Goal: Task Accomplishment & Management: Complete application form

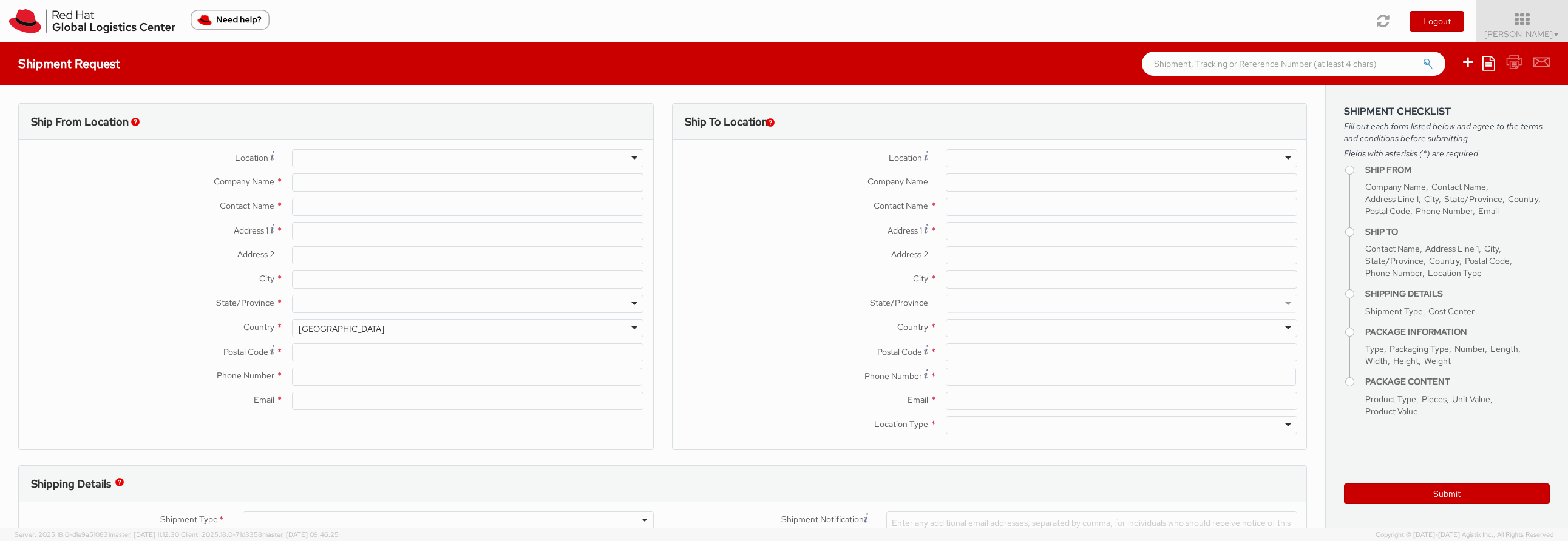
select select "863"
select select
type input "Red Hat, Inc."
type input "[PERSON_NAME]"
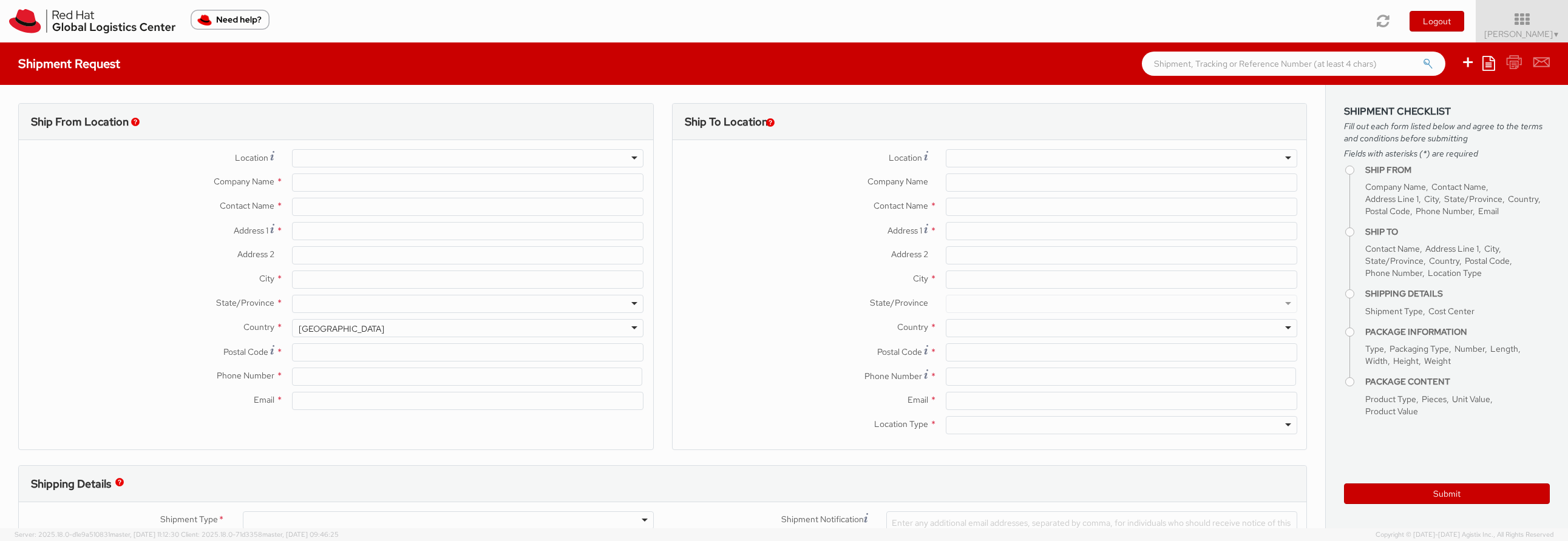
type input "100 East Davie Street"
type input "RALEIGH"
type input "27601"
type input "19196478721"
type input "braynor@redhat.com"
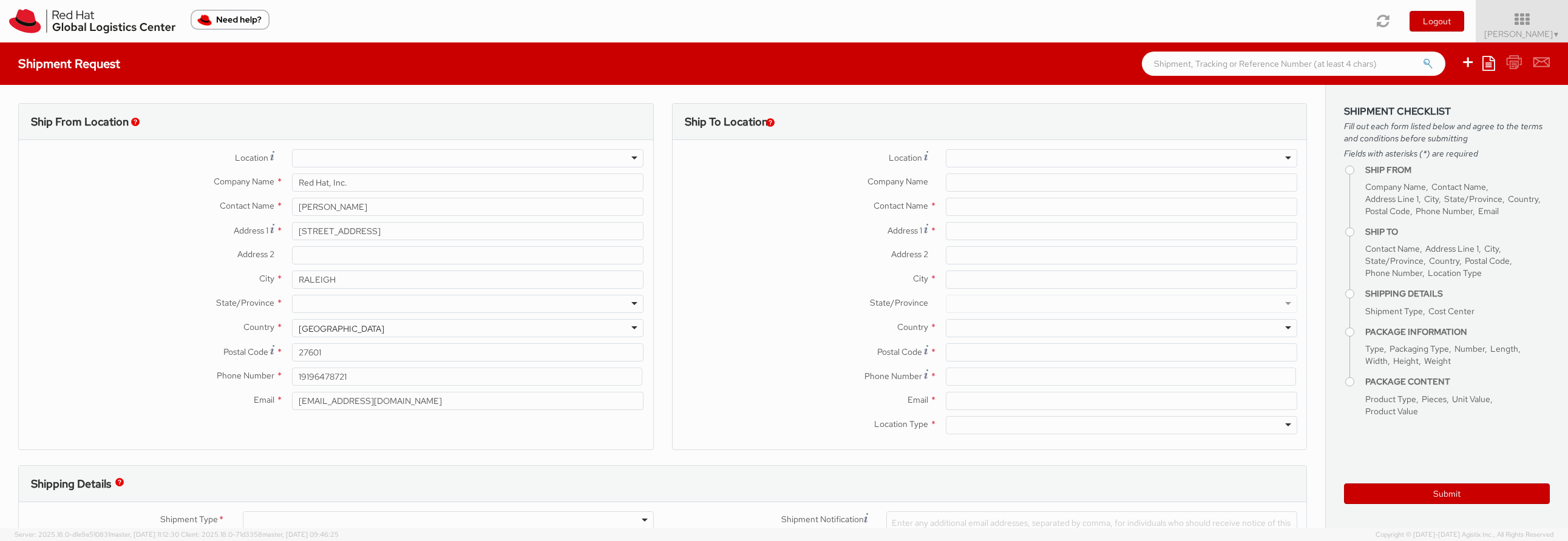
click at [627, 155] on div at bounding box center [468, 159] width 352 height 18
click at [115, 190] on div "Company Name * Red Hat, Inc." at bounding box center [336, 182] width 634 height 18
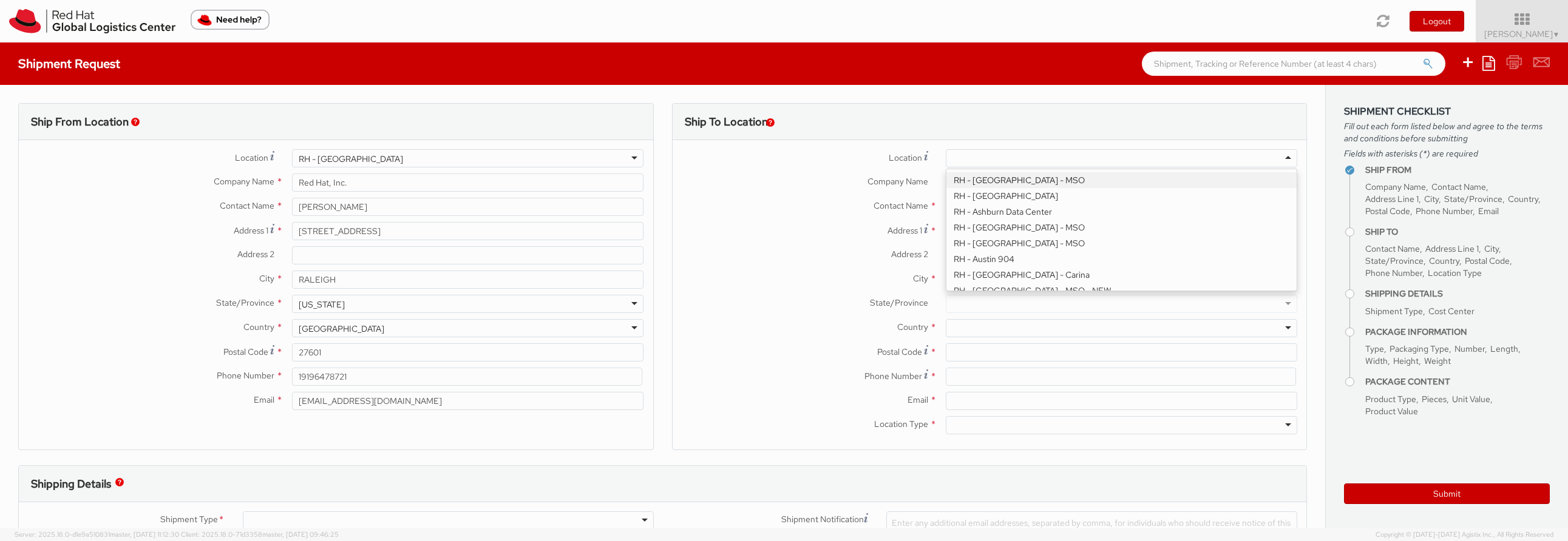
click at [1280, 159] on div at bounding box center [1121, 159] width 352 height 18
type input "Red Hat Czech s.r.o."
type input "Purkynova 647/111"
type input "BRNO"
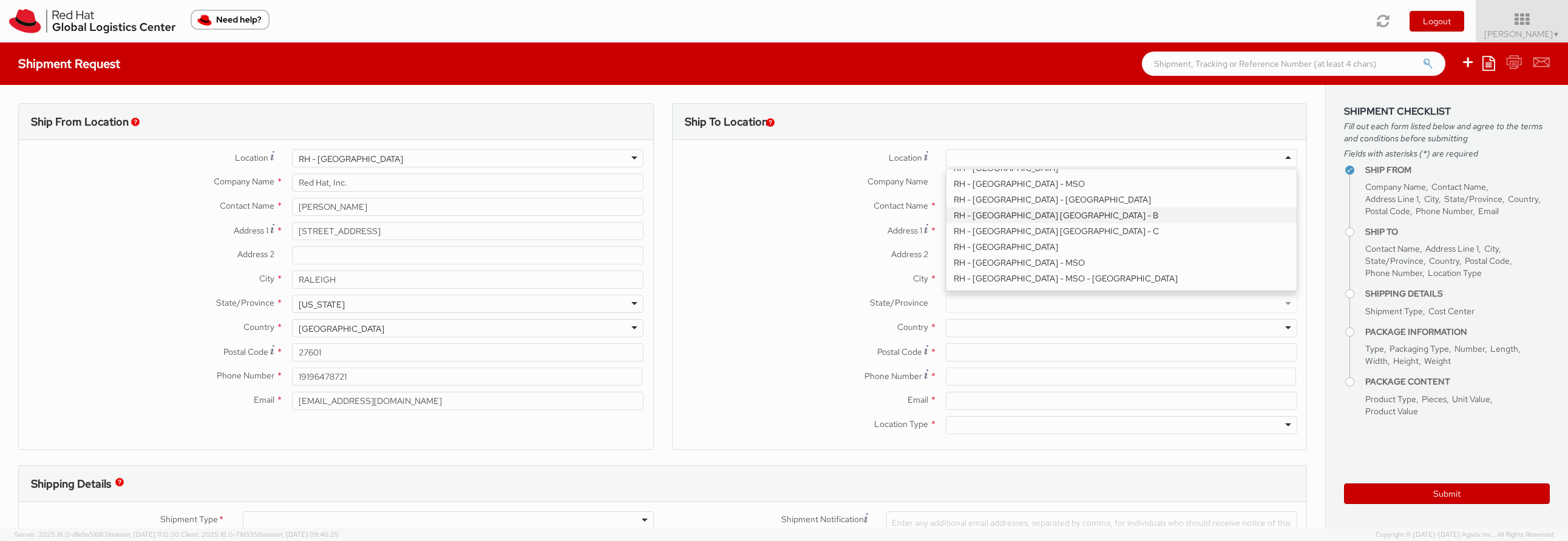
type input "621 00"
type input "420 532 294 555"
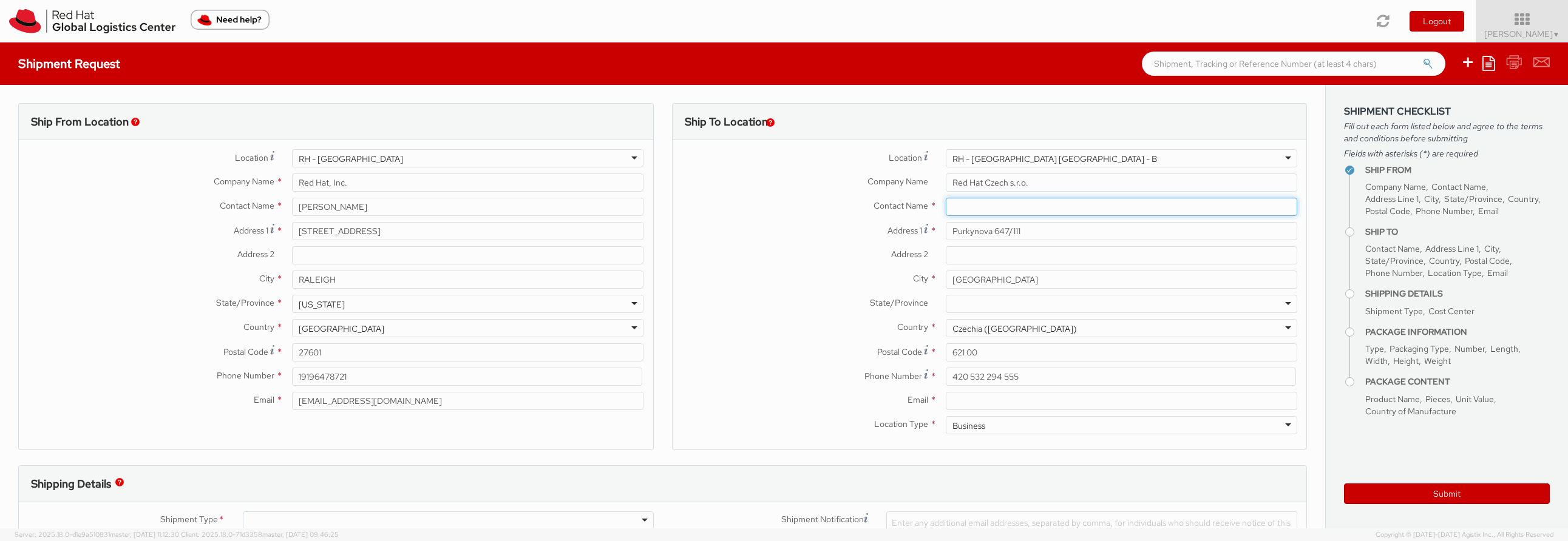
click at [978, 205] on input "text" at bounding box center [1121, 207] width 352 height 18
type input "d"
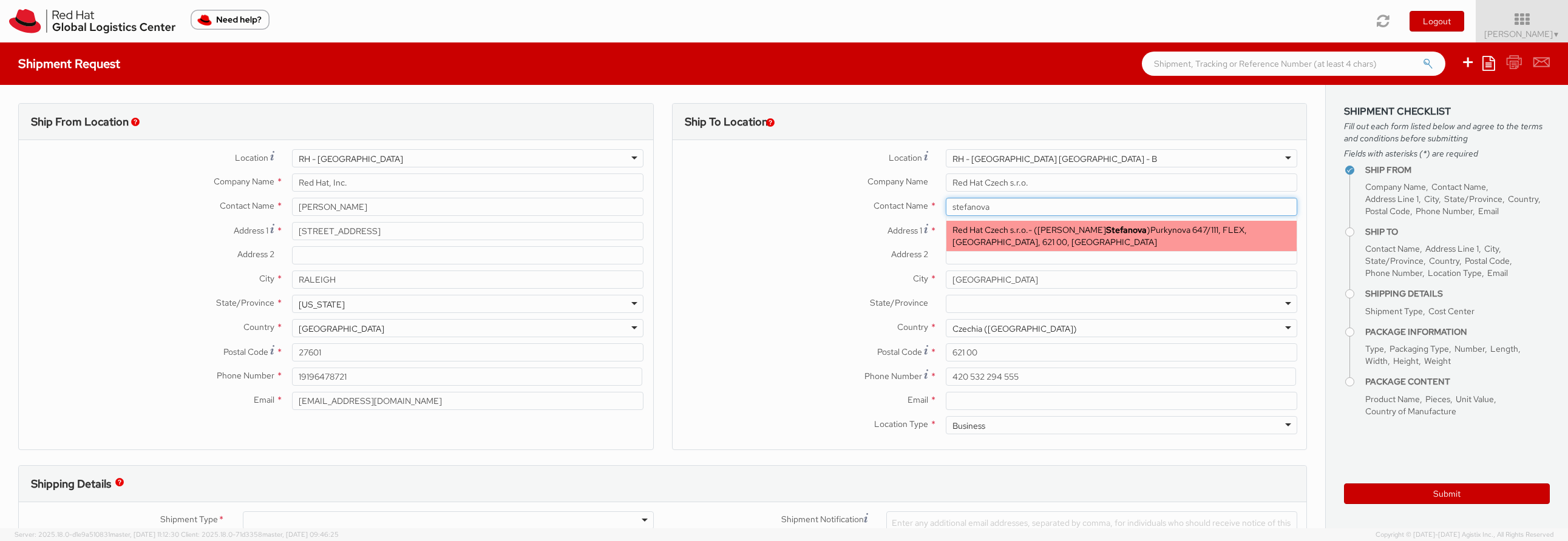
click at [1060, 231] on span "Desislava Gesheva Stefanova" at bounding box center [1092, 230] width 109 height 11
type input "Desislava Gesheva Stefanova"
type input "dgesheva@redhat.com"
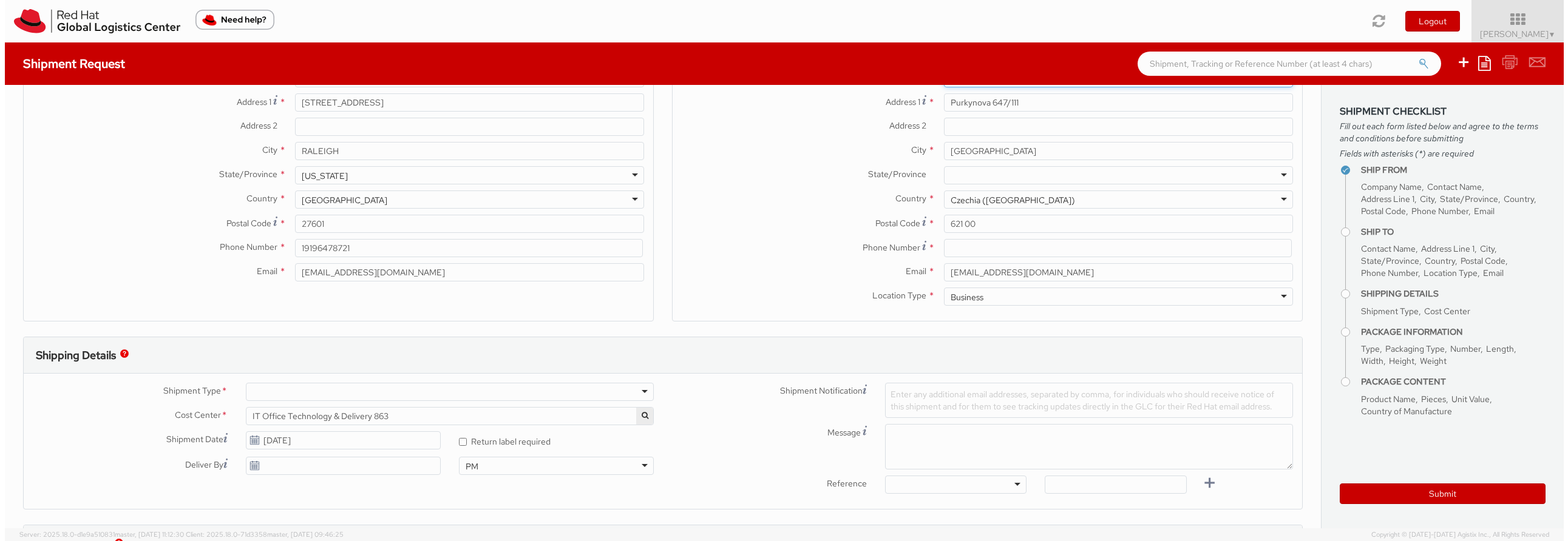
scroll to position [0, 0]
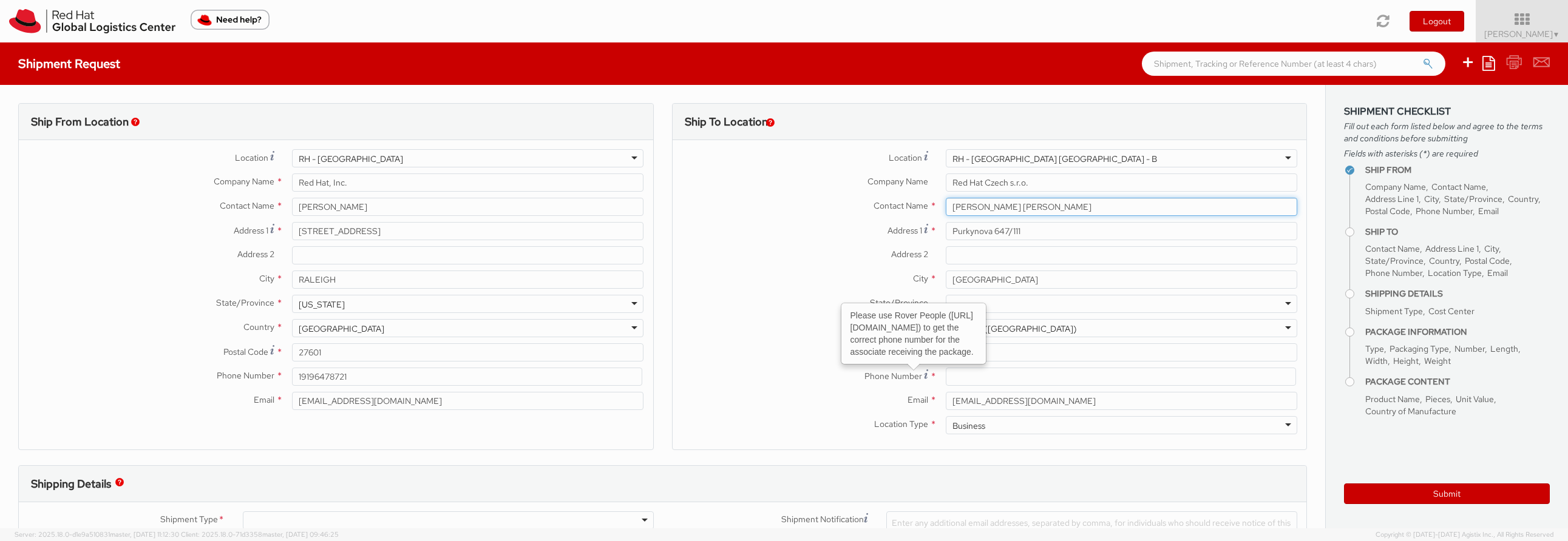
type input "Desislava Gesheva Stefanova"
click at [974, 383] on input at bounding box center [1120, 377] width 350 height 18
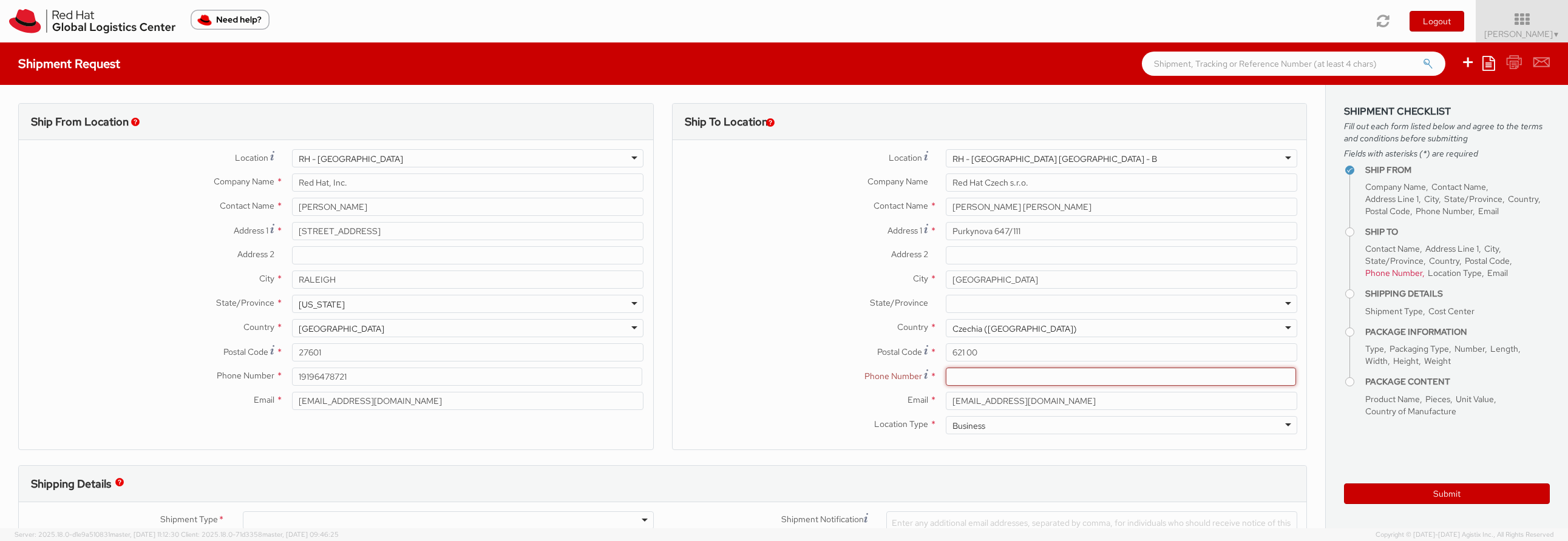
click at [960, 373] on input at bounding box center [1120, 377] width 350 height 18
paste input "+420778785668"
type input "+420778785668"
click at [1306, 282] on div "Ship To Location Location * RH - Brno - Tech Park Brno - B RH - Brno - Tech Par…" at bounding box center [990, 284] width 654 height 363
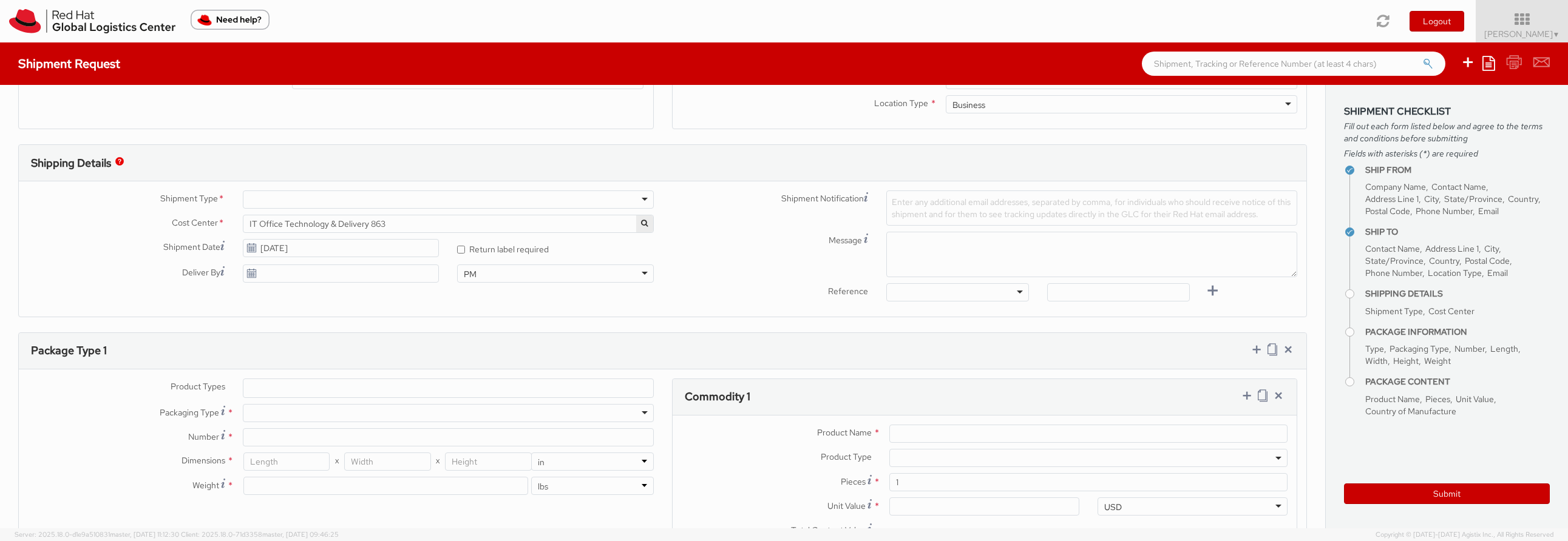
scroll to position [328, 0]
click at [293, 196] on div at bounding box center [448, 193] width 411 height 18
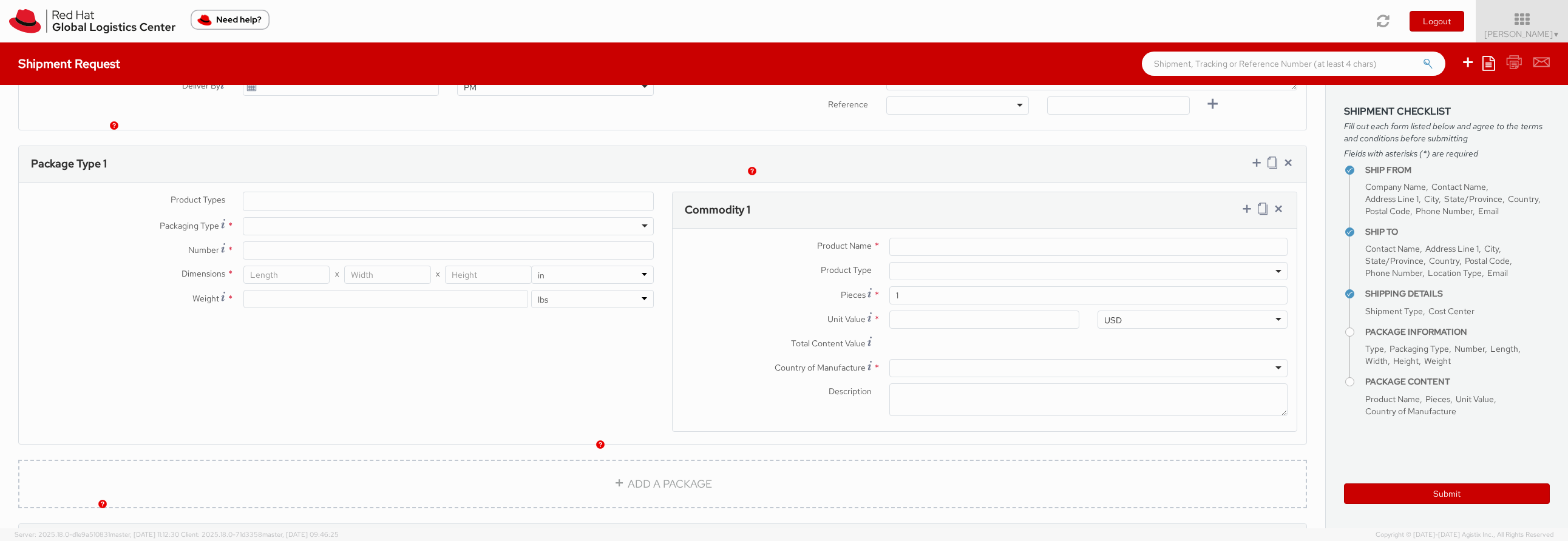
scroll to position [546, 0]
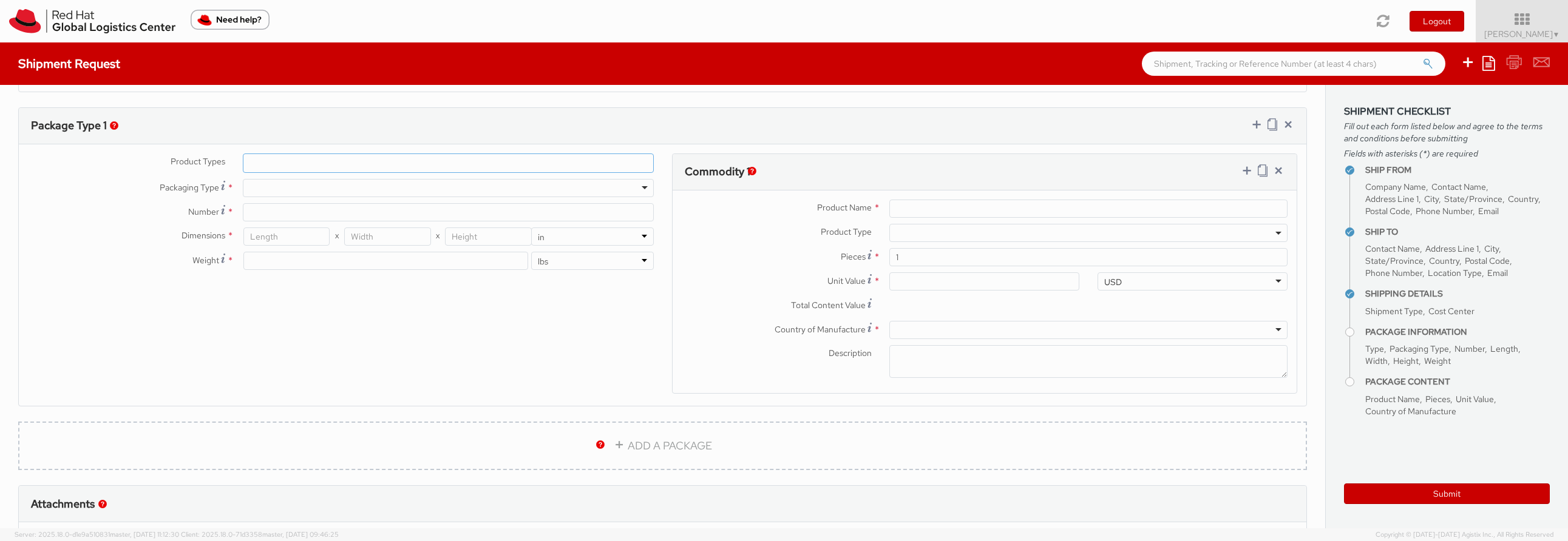
click at [272, 165] on ul at bounding box center [448, 163] width 409 height 18
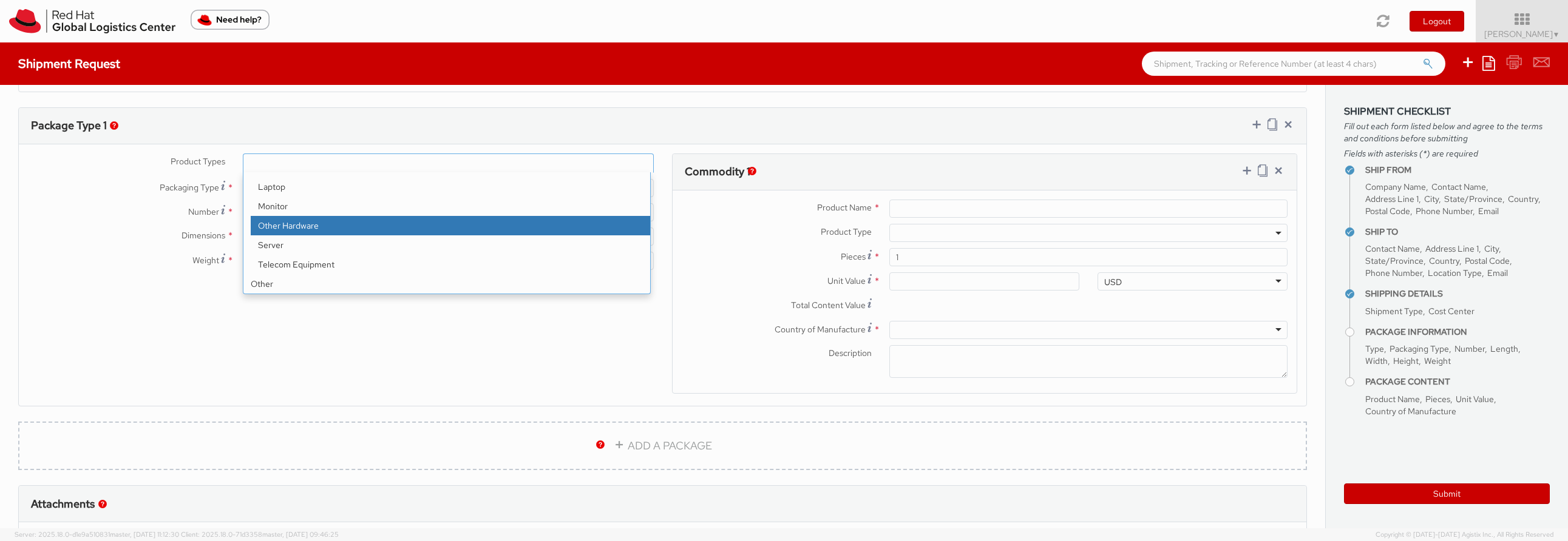
select select "HARD_OTHER"
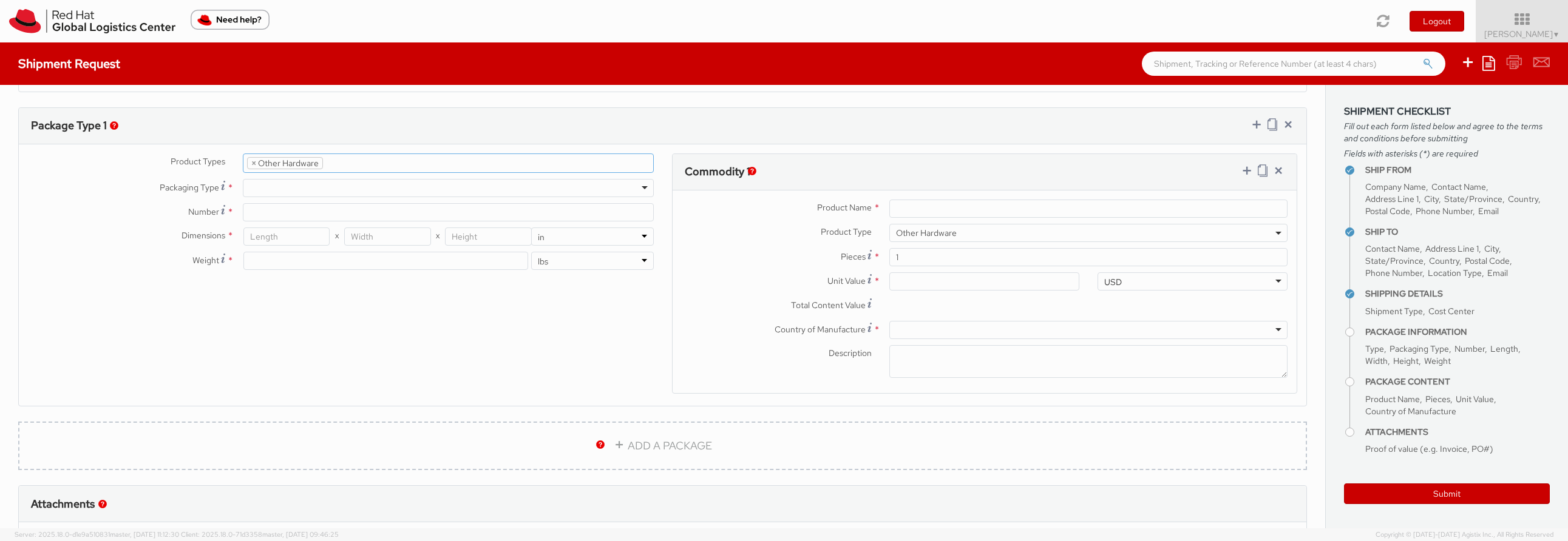
scroll to position [57, 0]
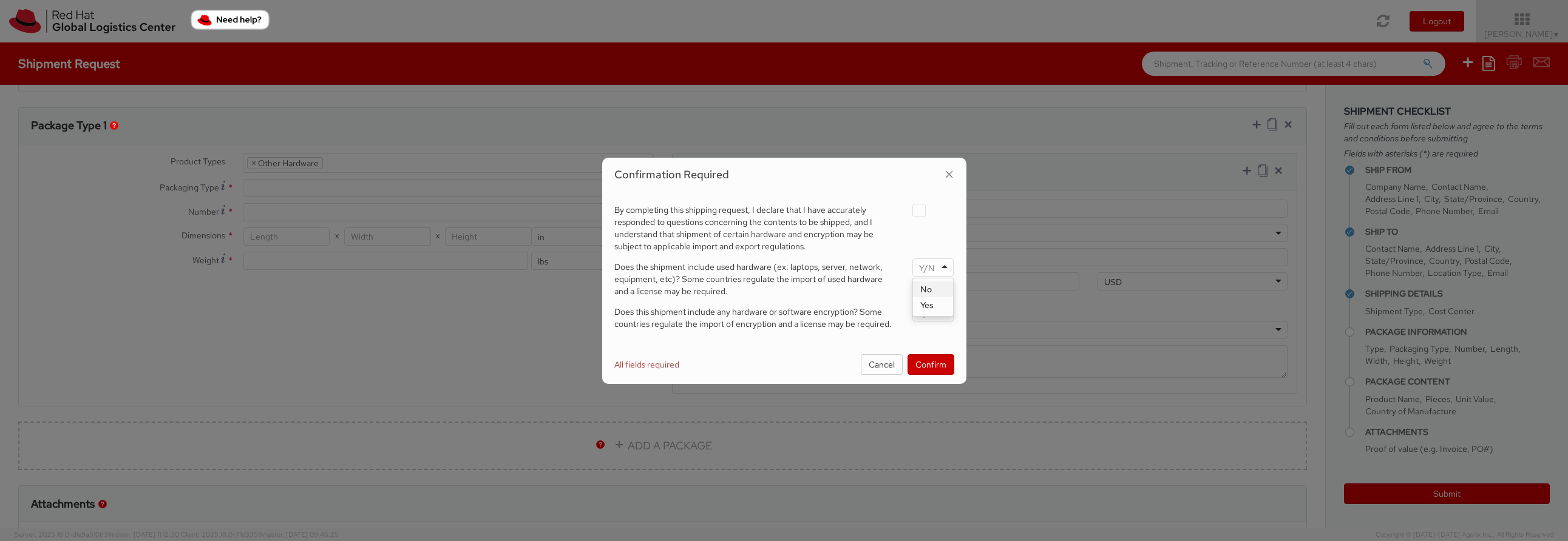
click at [945, 266] on div at bounding box center [934, 268] width 42 height 18
click at [943, 312] on div at bounding box center [934, 312] width 42 height 18
click at [917, 357] on button "Confirm" at bounding box center [931, 365] width 47 height 21
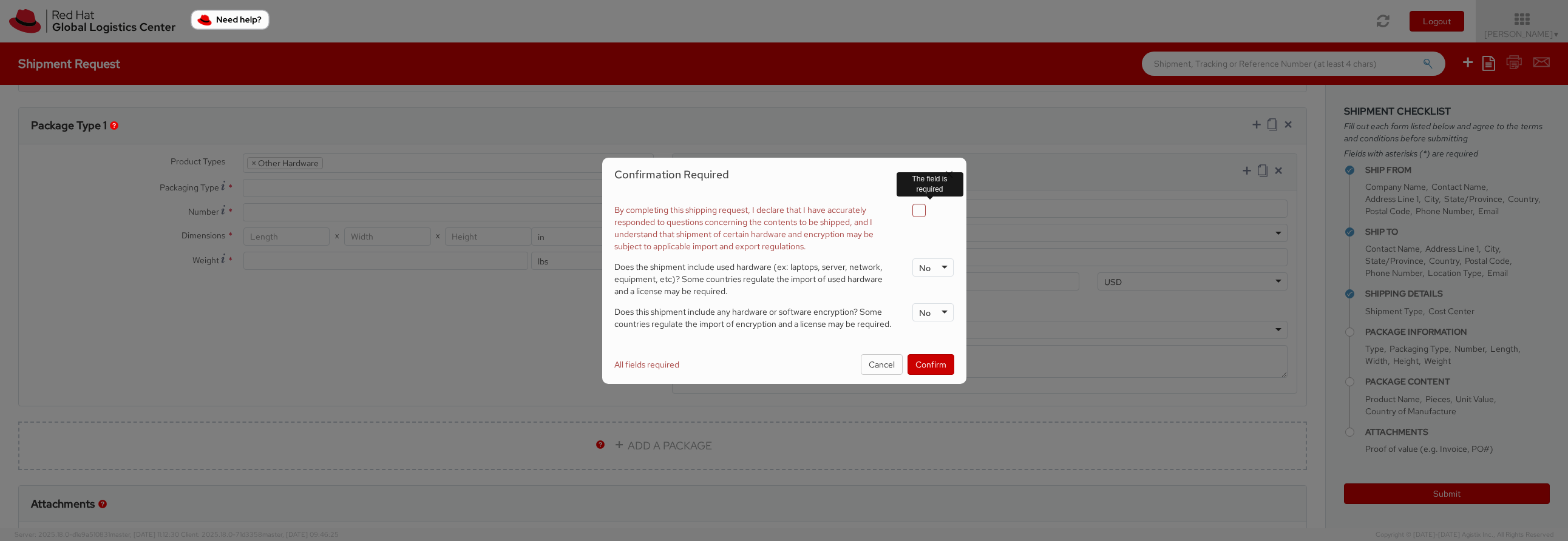
click at [919, 208] on label at bounding box center [919, 210] width 13 height 13
click at [909, 208] on input "checkbox" at bounding box center [905, 211] width 8 height 8
checkbox input "true"
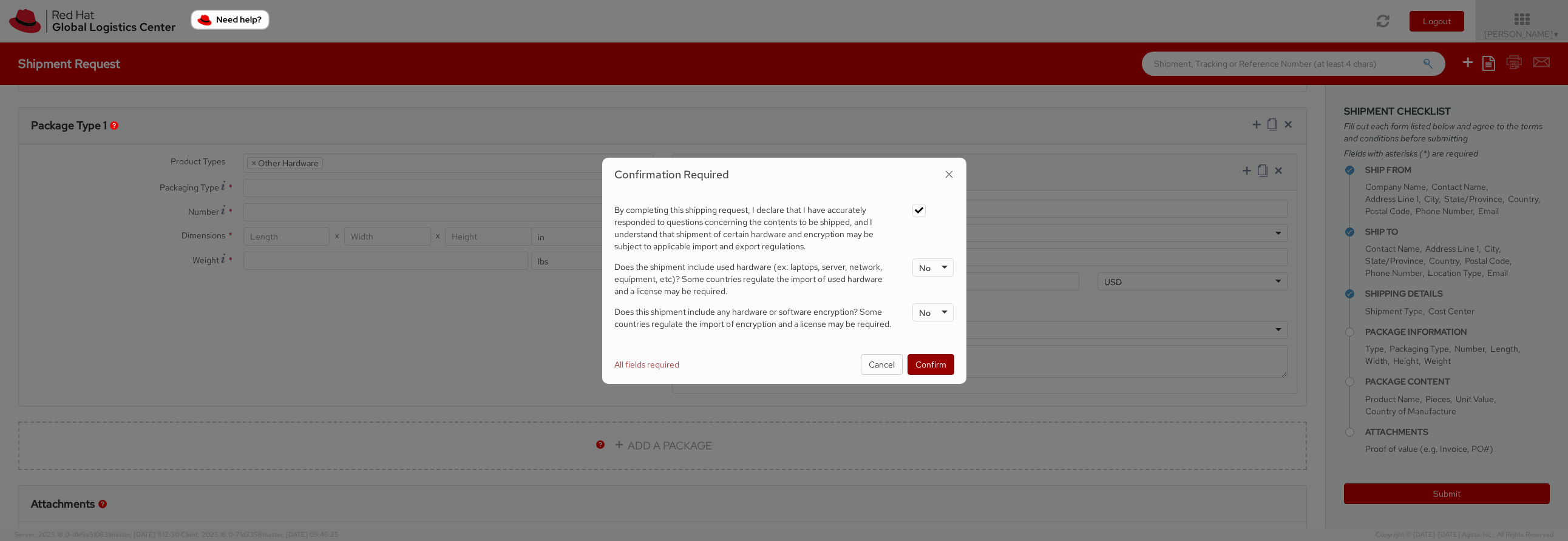
click at [920, 367] on button "Confirm" at bounding box center [931, 365] width 47 height 21
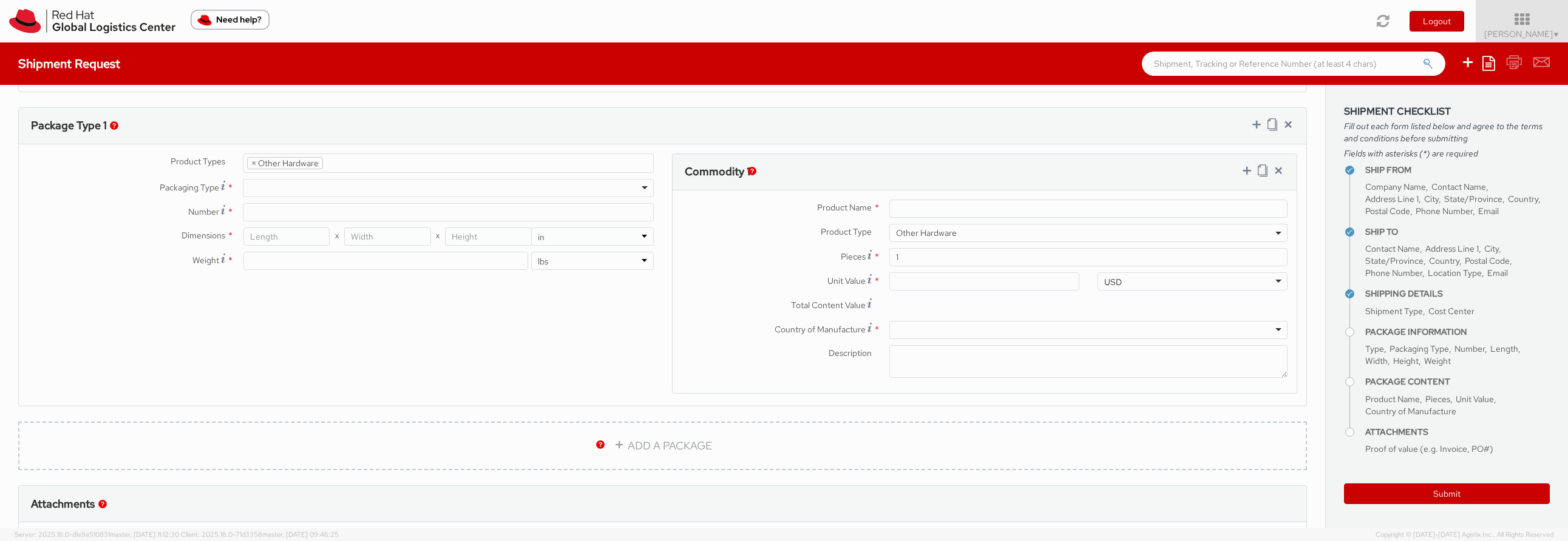
click at [260, 184] on div at bounding box center [448, 188] width 411 height 18
click at [286, 215] on input "Number *" at bounding box center [448, 212] width 411 height 18
type input "01"
click at [278, 241] on input "number" at bounding box center [287, 237] width 87 height 18
type input "6"
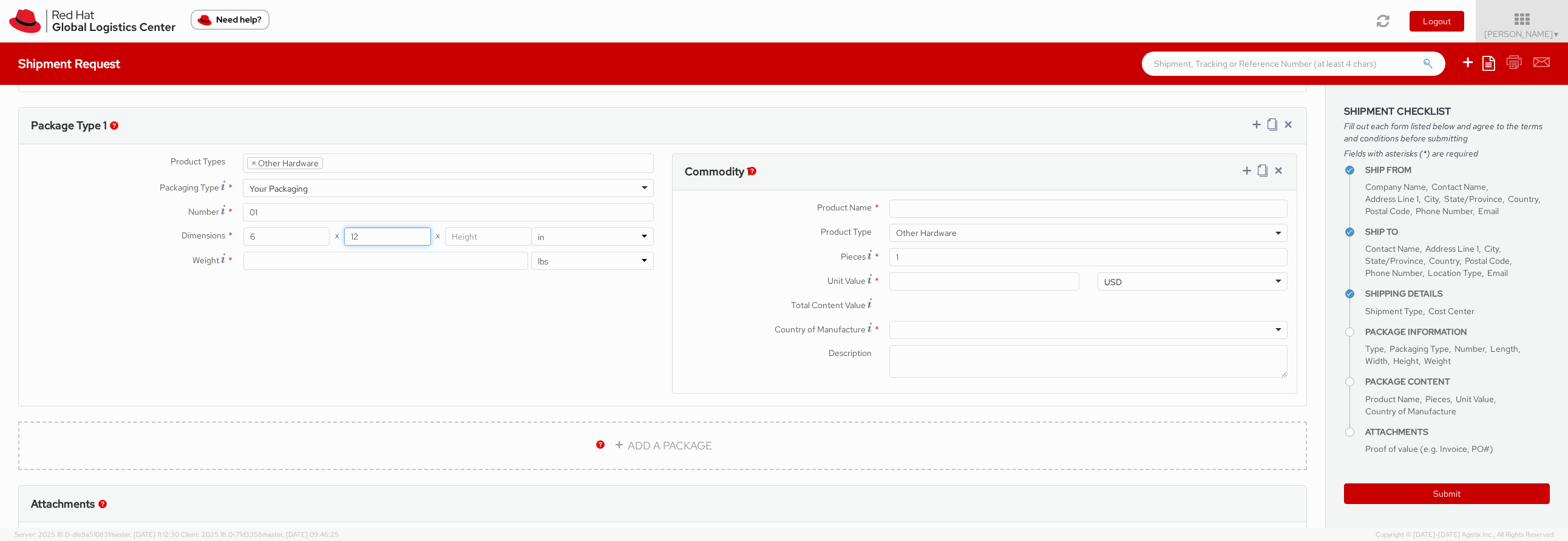
type input "12"
type input "5"
click at [405, 366] on div "Product Types * Documents Docking Station Laptop Monitor Other Hardware Server …" at bounding box center [662, 281] width 1288 height 256
click at [911, 211] on input "Product Name *" at bounding box center [1088, 208] width 398 height 18
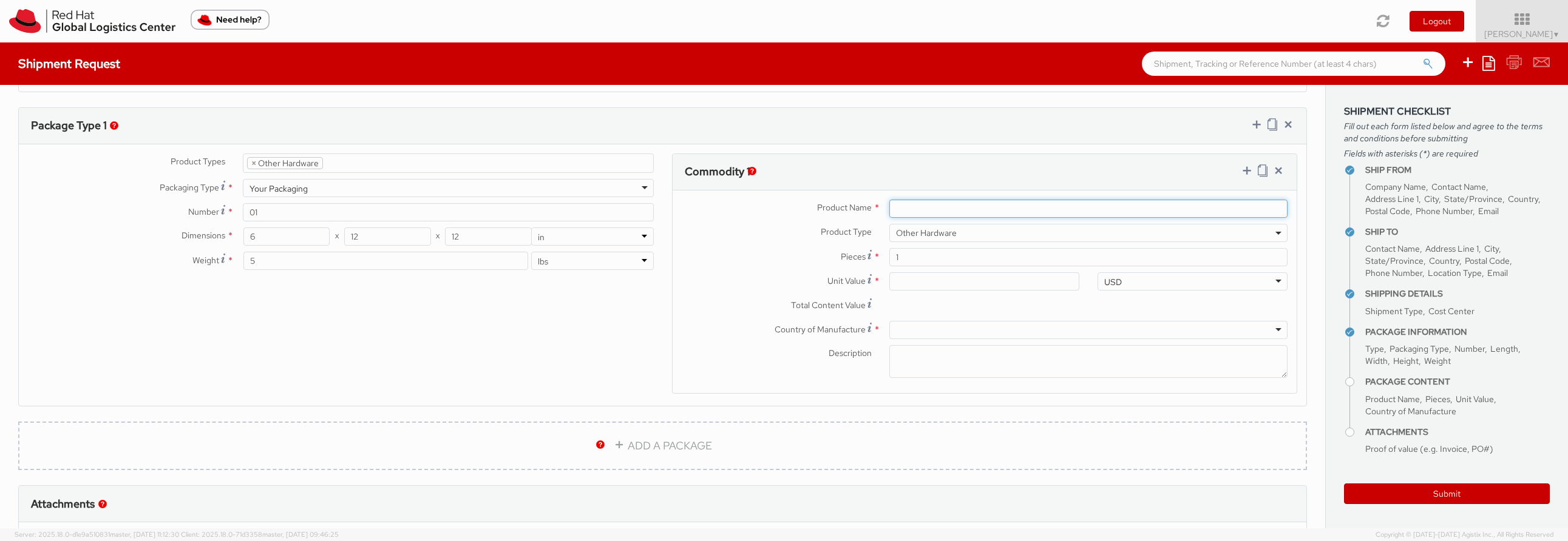
click at [950, 211] on input "Product Name *" at bounding box center [1088, 208] width 398 height 18
type input "Canon Card Reader"
drag, startPoint x: 905, startPoint y: 258, endPoint x: 885, endPoint y: 258, distance: 20.0
click at [889, 258] on input "1" at bounding box center [1088, 257] width 398 height 18
type input "5"
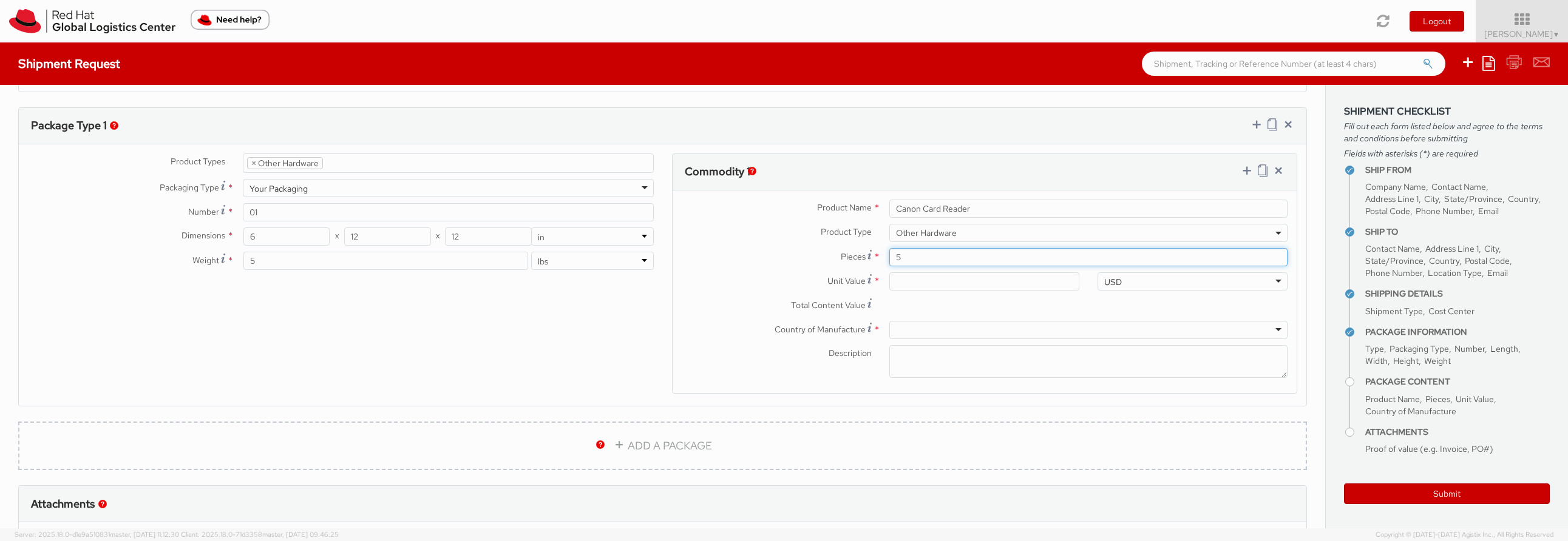
type input "0.00"
type input "5"
drag, startPoint x: 914, startPoint y: 282, endPoint x: 626, endPoint y: 243, distance: 290.6
click at [823, 270] on div "Product Name * Canon Card Reader Product Type * Documents Docking Station Lapto…" at bounding box center [985, 291] width 624 height 203
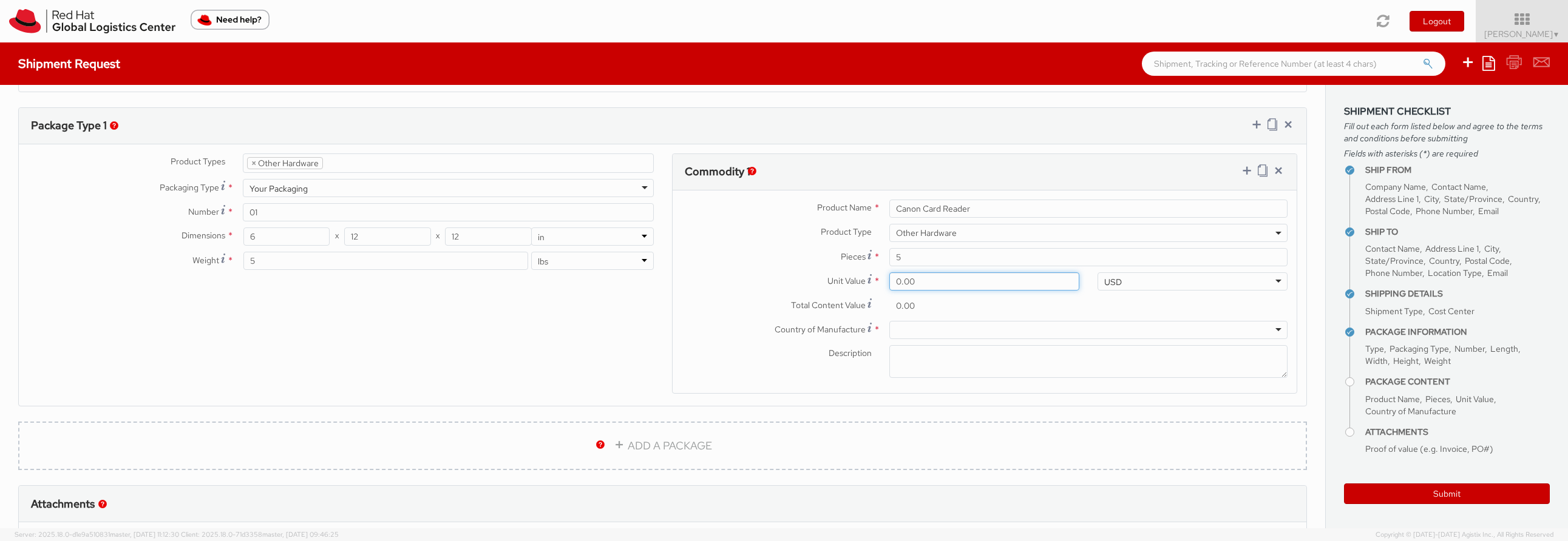
type input "3.00"
type input "15.00"
type input "30.00"
type input "150.00"
type input "300.00"
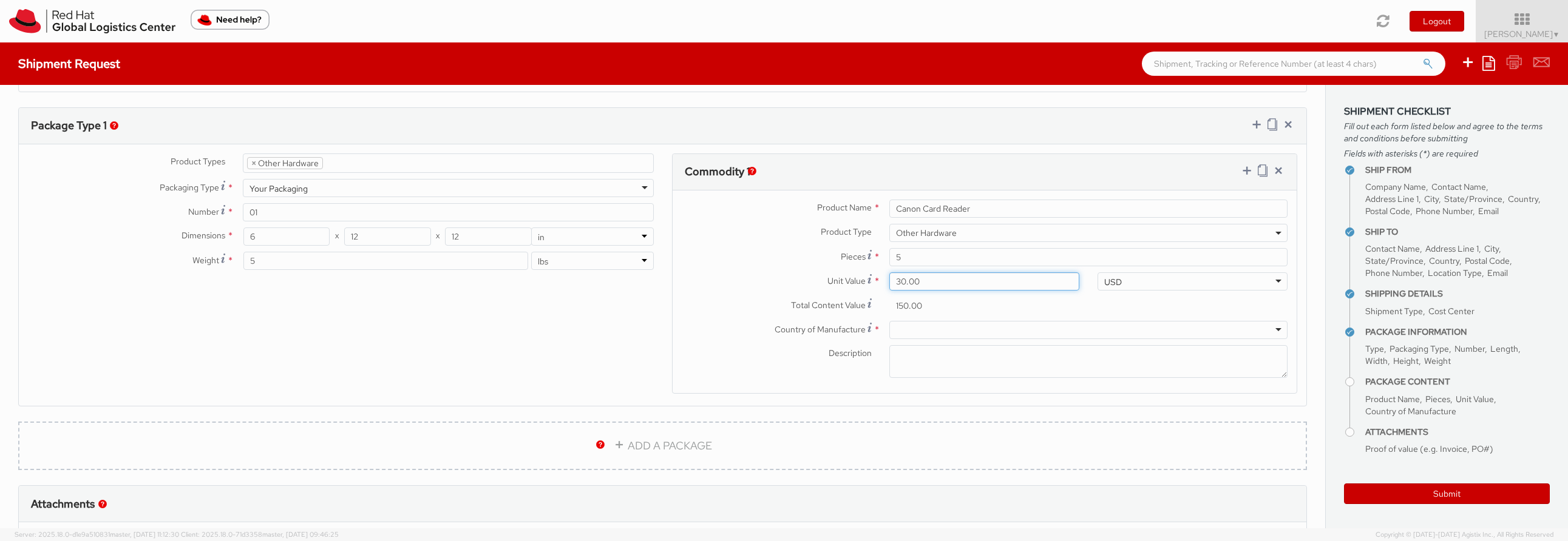
type input "1,500.00"
click at [899, 329] on div at bounding box center [1088, 330] width 398 height 18
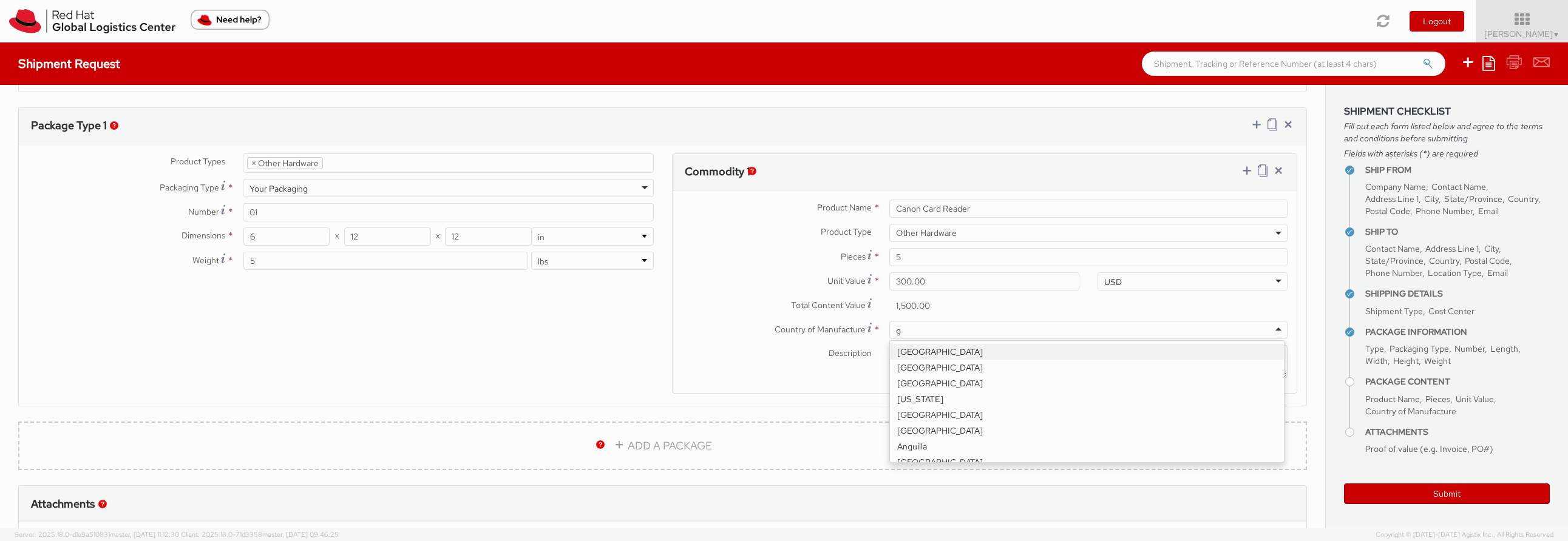
scroll to position [535, 0]
type input "ger"
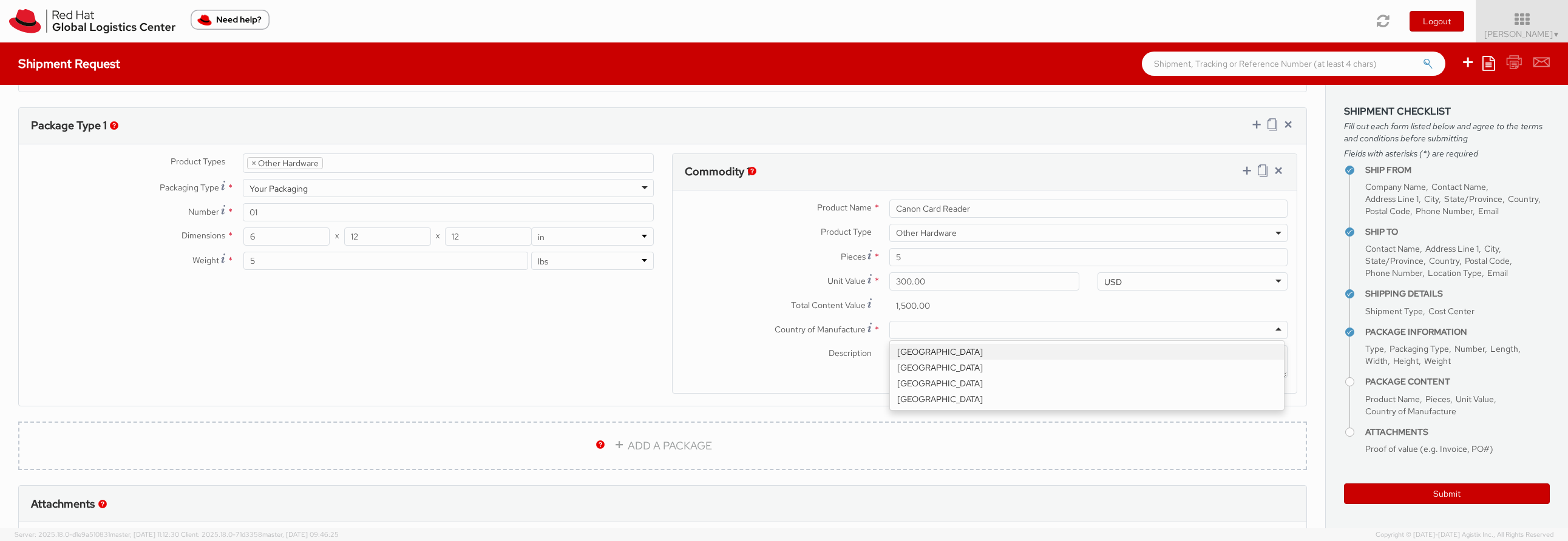
scroll to position [0, 0]
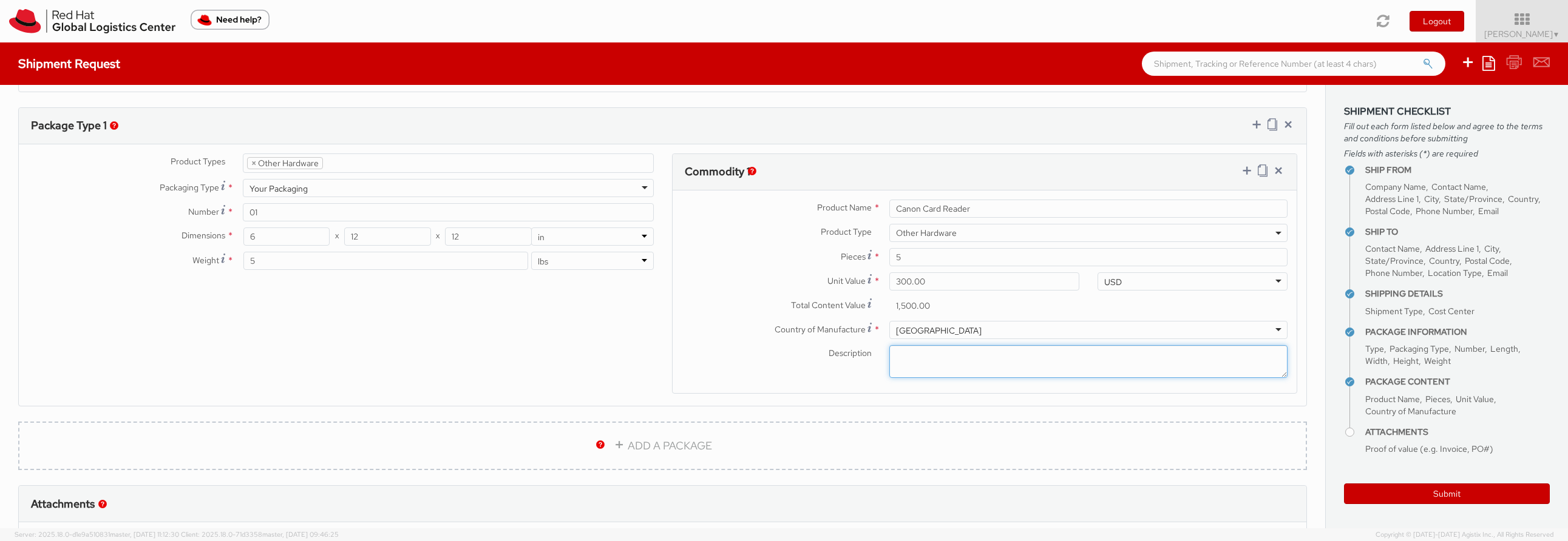
click at [919, 357] on textarea "Description *" at bounding box center [1088, 362] width 398 height 34
type textarea "Canon printer card readers"
click at [1301, 379] on agx-form-section "Package Type 1 Product Types * Documents Docking Station Laptop Monitor Other H…" at bounding box center [662, 265] width 1307 height 315
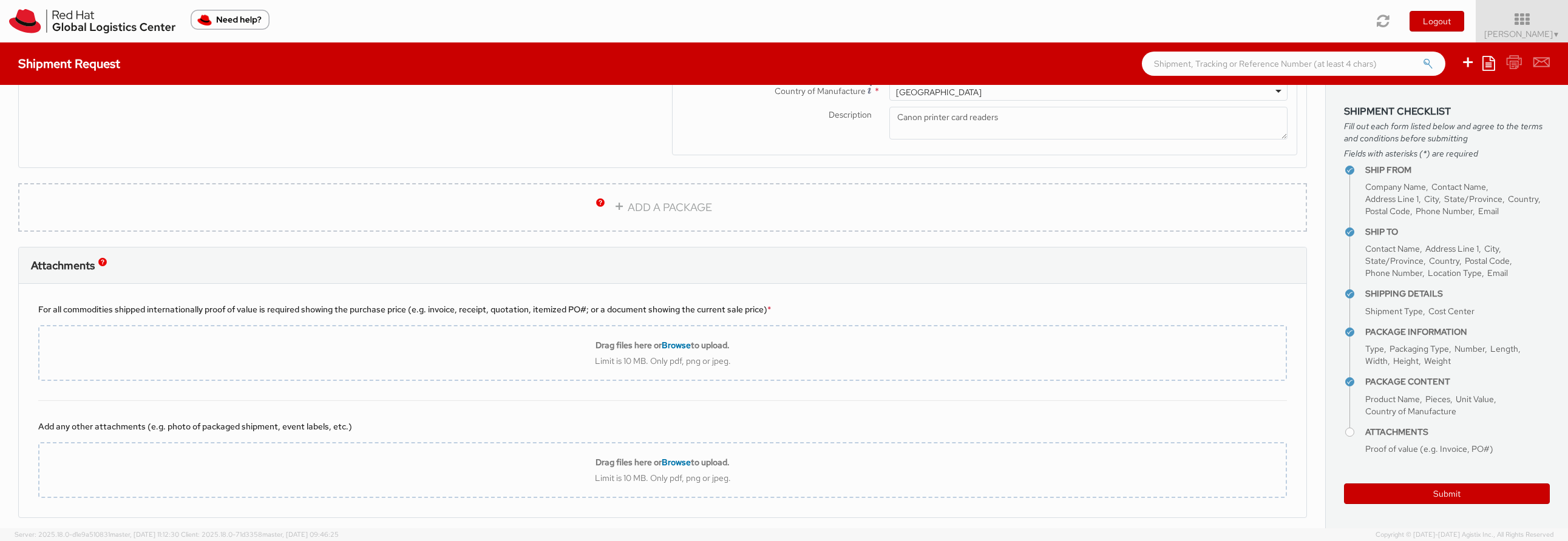
scroll to position [789, 0]
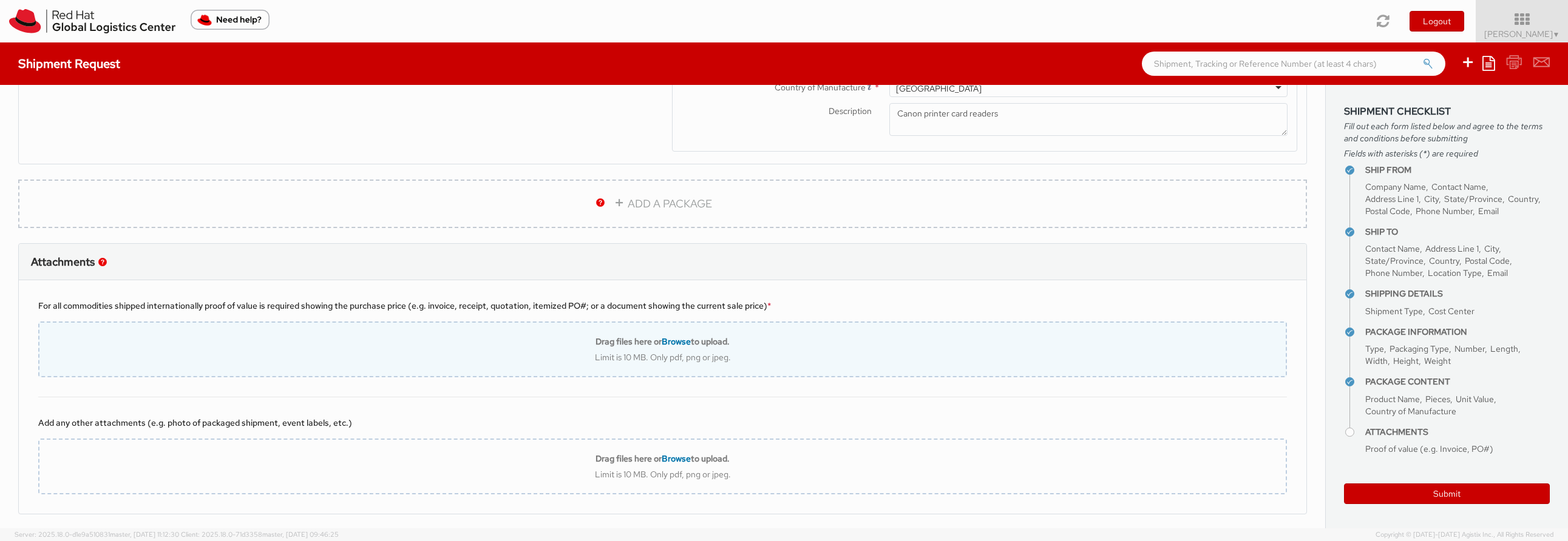
click at [662, 343] on span "Browse" at bounding box center [676, 341] width 29 height 11
type input "C:\fakepath\Screenshot From 2025-09-10 10-11-32.png"
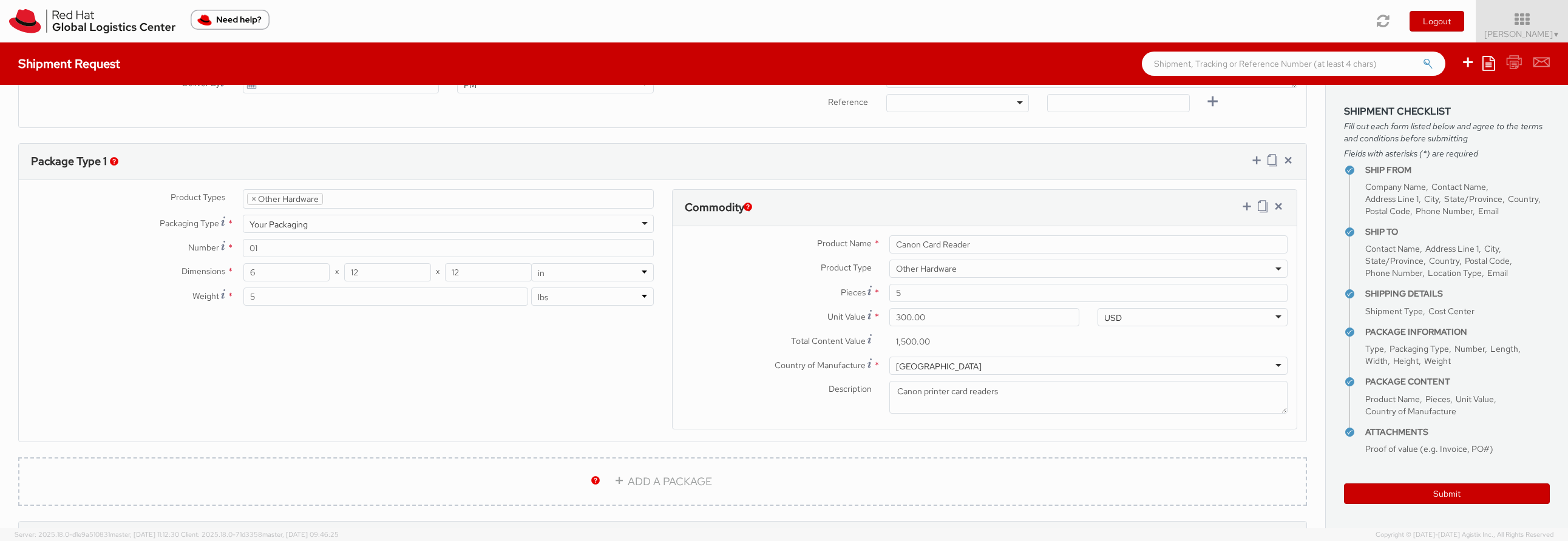
scroll to position [502, 0]
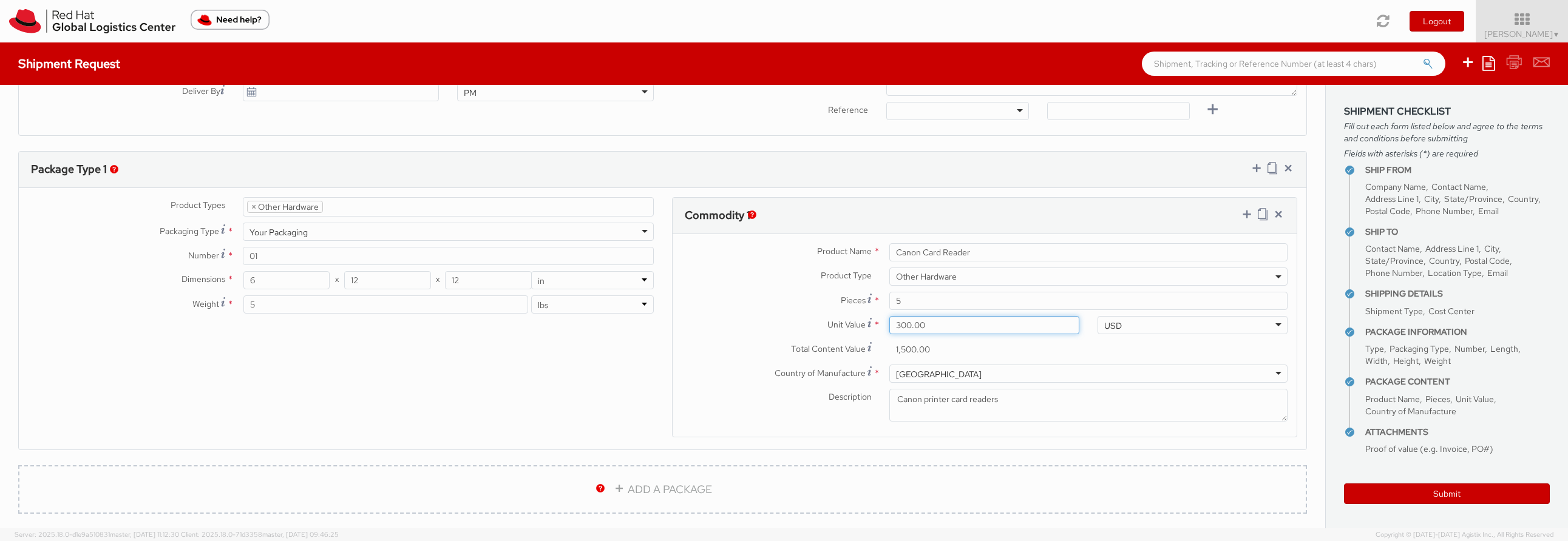
click at [901, 320] on input "300.00" at bounding box center [984, 325] width 190 height 18
type input "30.00"
type input "150.00"
type input "305.00"
type input "1,525.00"
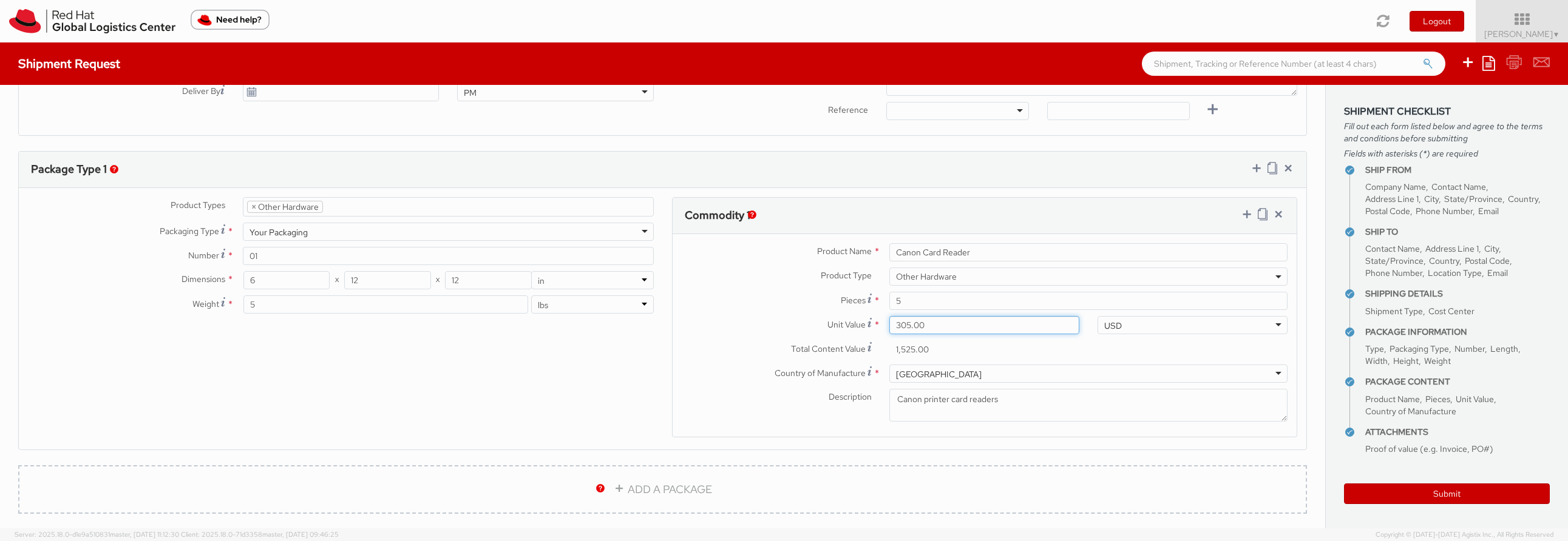
type input "30.00"
type input "150.00"
type input "3.00"
type input "15.00"
type input "35.00"
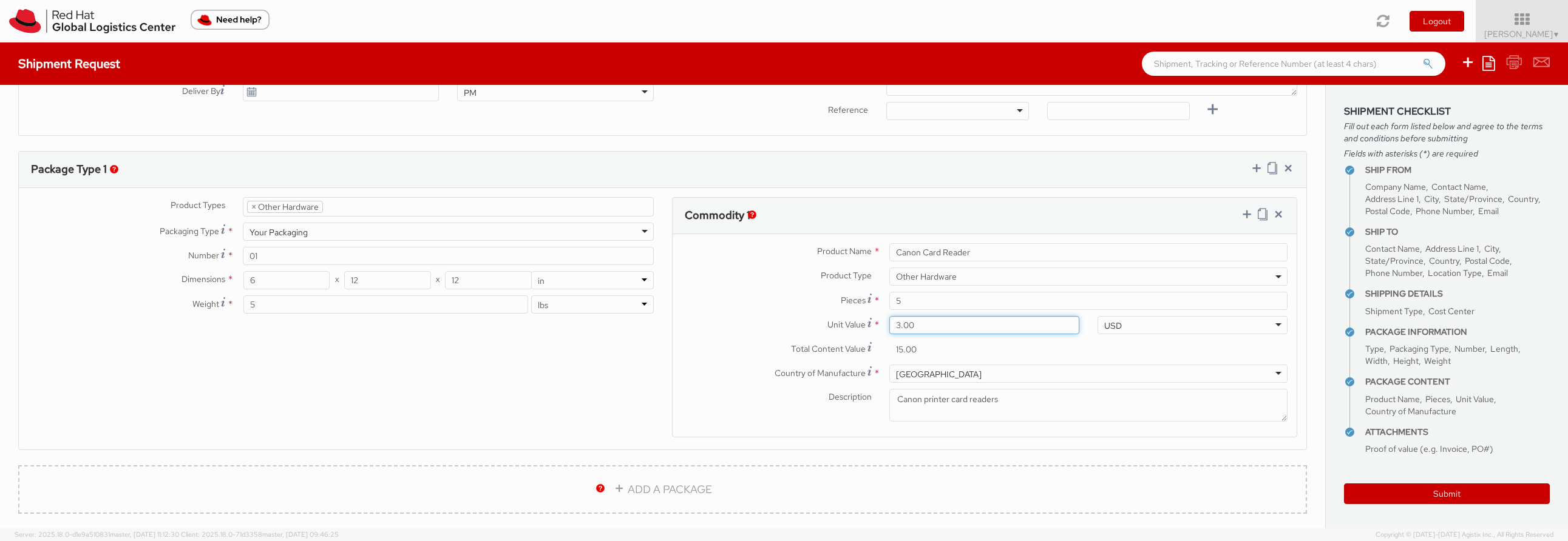
type input "175.00"
type input "350.00"
type input "1,750.00"
click at [1030, 402] on textarea "Canon printer card readers" at bounding box center [1088, 406] width 398 height 34
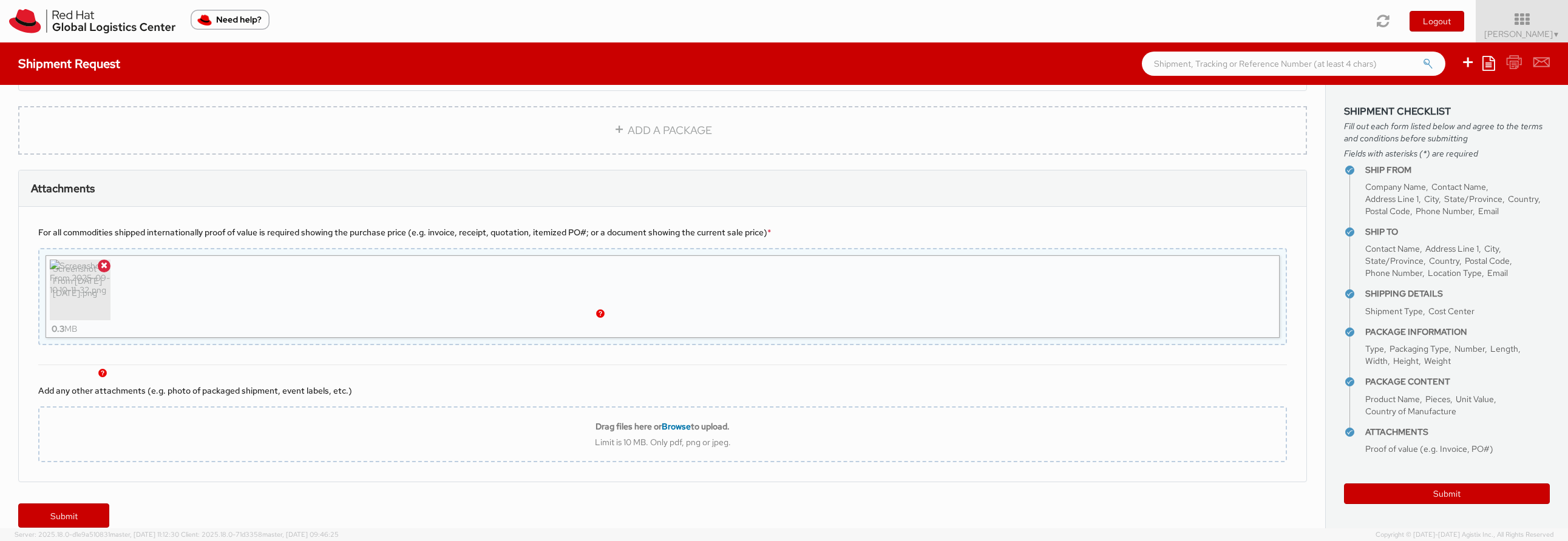
scroll to position [879, 0]
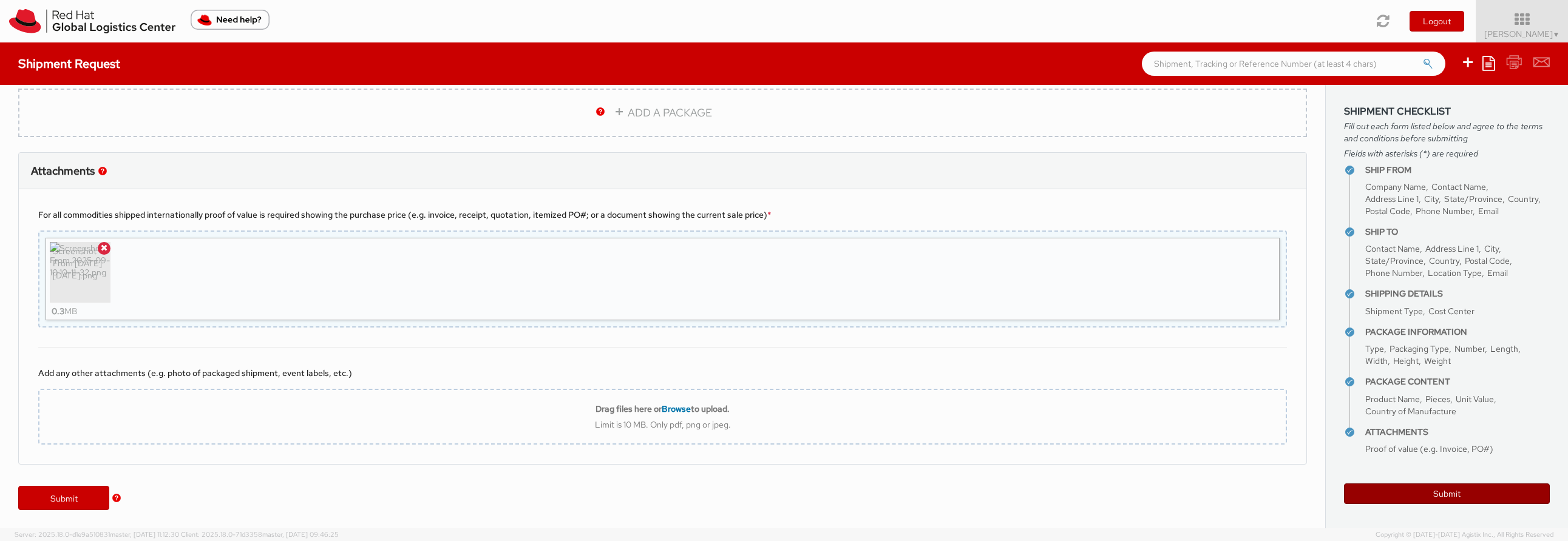
click at [1442, 492] on button "Submit" at bounding box center [1447, 493] width 206 height 21
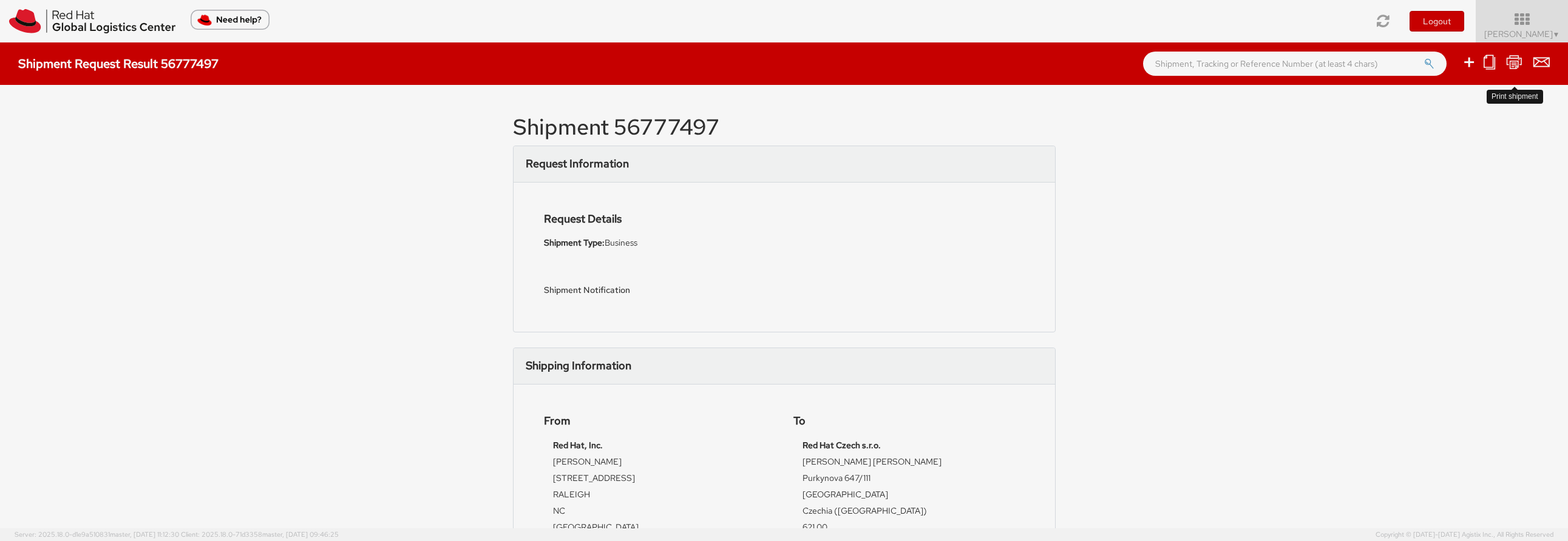
click at [1513, 58] on icon at bounding box center [1513, 61] width 17 height 15
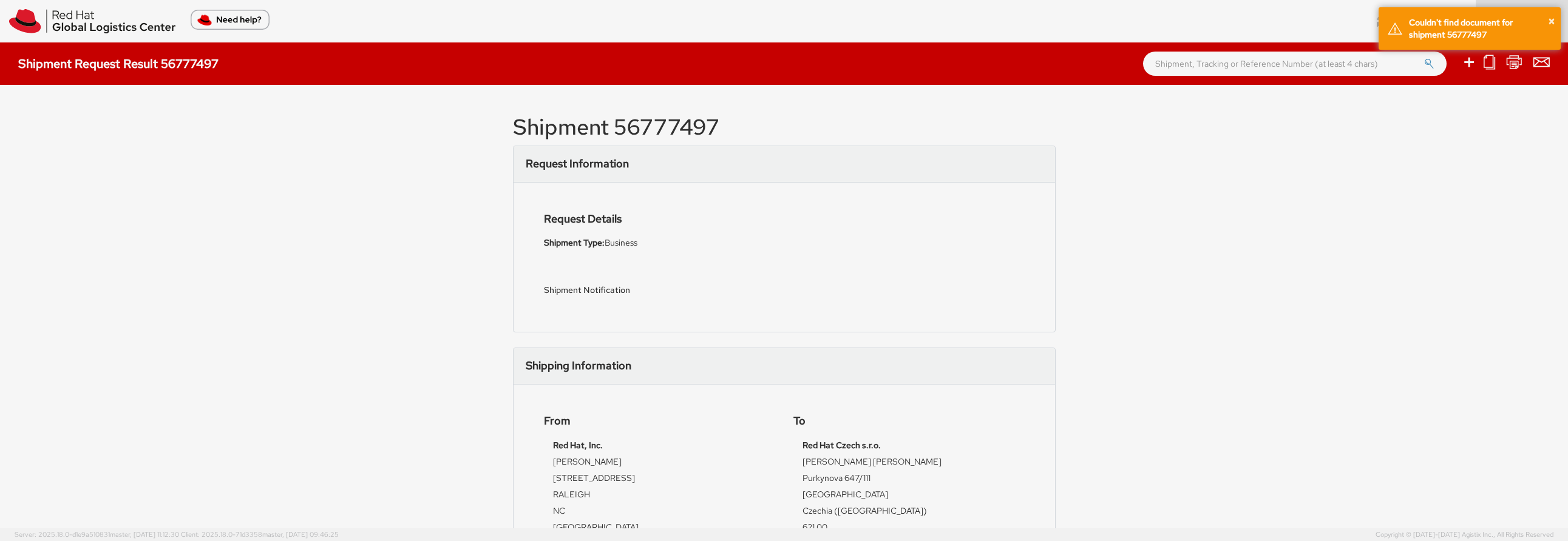
click at [1459, 188] on div "Shipment 56777497 Request Information Request Details Shipment Type: Business S…" at bounding box center [784, 307] width 1568 height 444
